Goal: Transaction & Acquisition: Purchase product/service

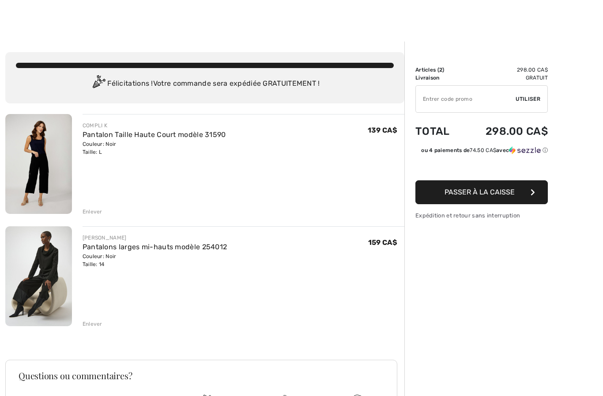
scroll to position [3, 0]
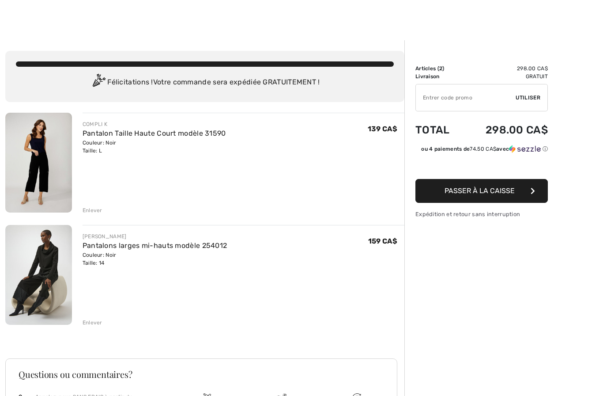
click at [457, 108] on input "TEXT" at bounding box center [466, 97] width 100 height 26
type input "SALEAVENUE"
click at [538, 97] on span "Utiliser" at bounding box center [528, 98] width 25 height 8
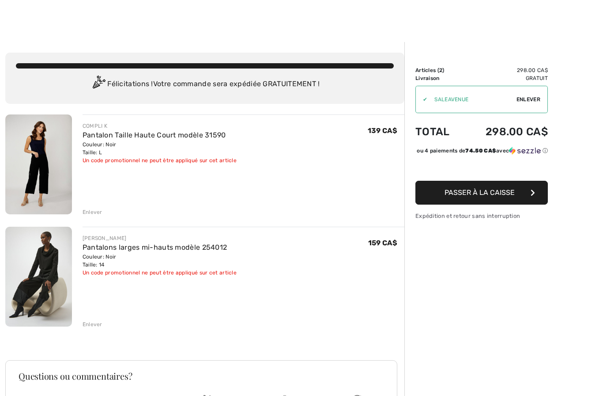
scroll to position [15, 0]
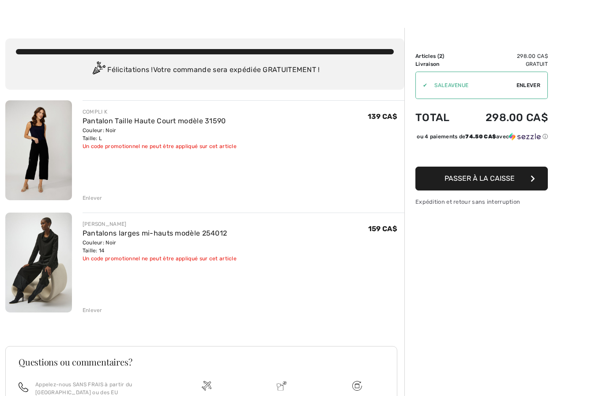
click at [538, 87] on span "Enlever" at bounding box center [529, 85] width 24 height 8
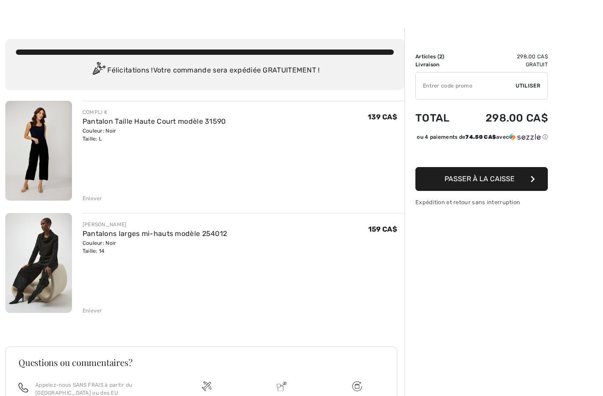
scroll to position [17, 0]
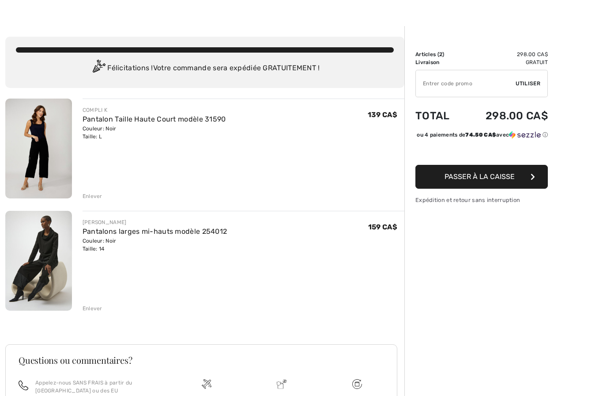
click at [101, 309] on div "Enlever" at bounding box center [93, 308] width 20 height 8
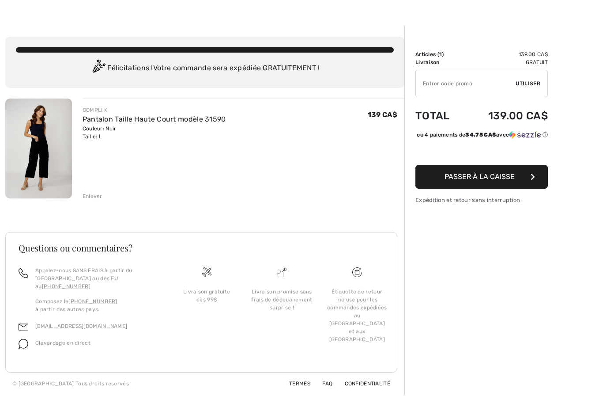
click at [46, 153] on img at bounding box center [38, 148] width 67 height 100
click at [59, 151] on img at bounding box center [38, 148] width 67 height 100
click at [51, 159] on img at bounding box center [38, 148] width 67 height 100
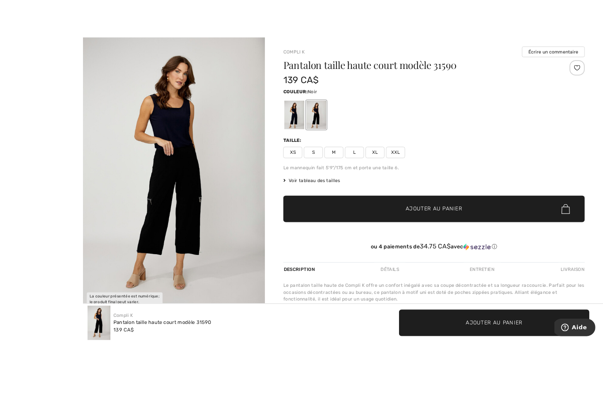
scroll to position [18, 0]
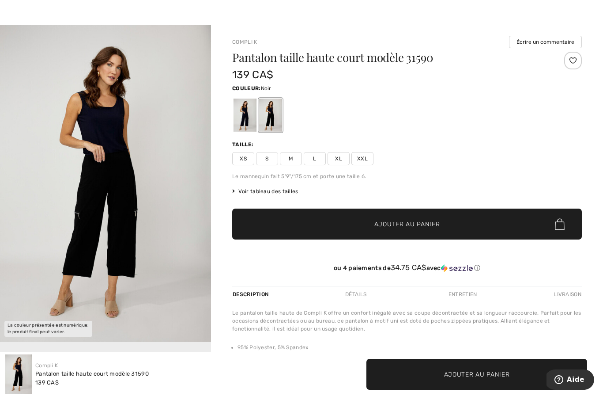
click at [319, 159] on span "L" at bounding box center [315, 158] width 22 height 13
click at [377, 227] on span "Ajouter au panier" at bounding box center [408, 224] width 66 height 9
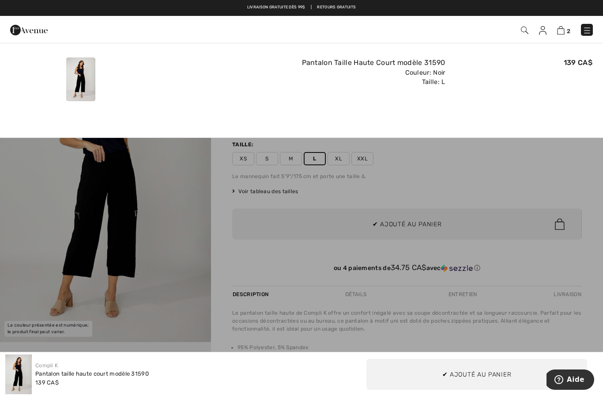
scroll to position [0, 0]
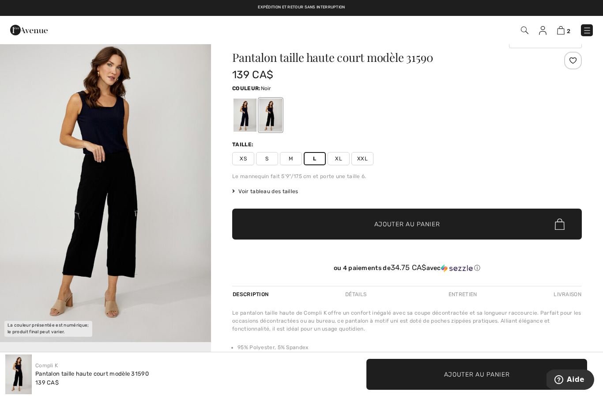
click at [564, 34] on img at bounding box center [561, 30] width 8 height 8
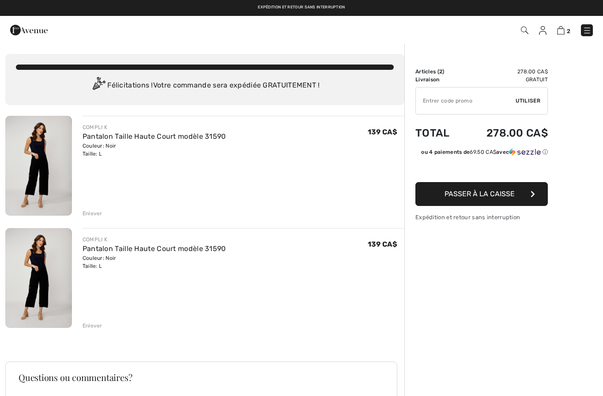
click at [98, 325] on div "Enlever" at bounding box center [93, 326] width 20 height 8
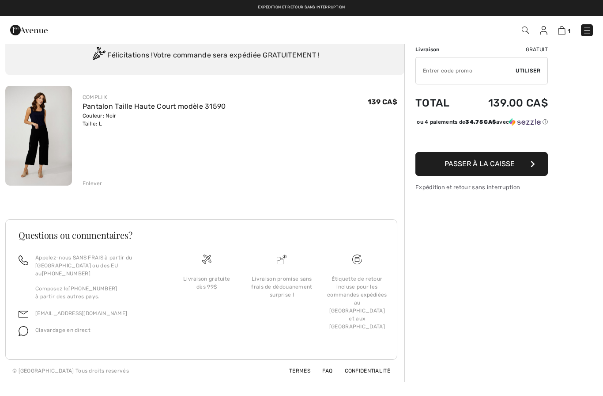
scroll to position [30, 0]
click at [460, 168] on span "Passer à la caisse" at bounding box center [480, 163] width 70 height 8
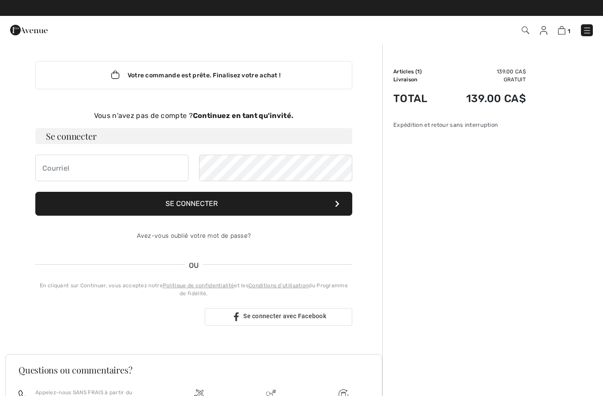
click at [276, 120] on div "Vous n'avez pas de compte ? Continuez en tant qu'invité." at bounding box center [193, 115] width 317 height 11
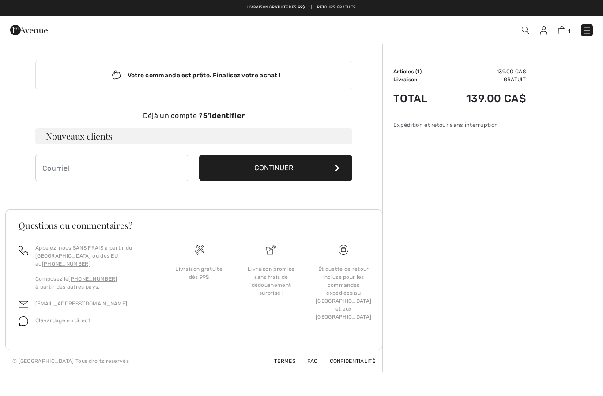
click at [101, 136] on h3 "Nouveaux clients" at bounding box center [193, 136] width 317 height 16
click at [96, 143] on h3 "Nouveaux clients" at bounding box center [193, 136] width 317 height 16
click at [98, 136] on h3 "Nouveaux clients" at bounding box center [193, 136] width 317 height 16
click at [105, 170] on input "email" at bounding box center [111, 168] width 153 height 26
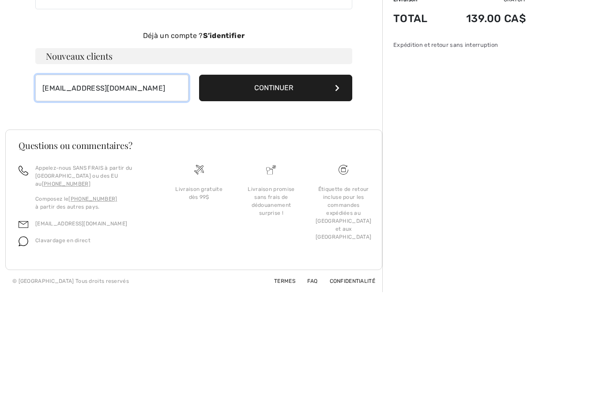
type input "carolesavard@videotron.ca"
click at [302, 155] on button "Continuer" at bounding box center [275, 168] width 153 height 26
